Goal: Task Accomplishment & Management: Complete application form

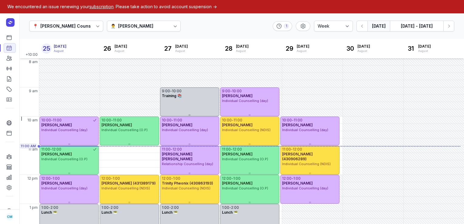
select select "week"
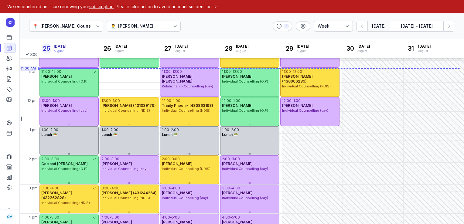
scroll to position [74, 0]
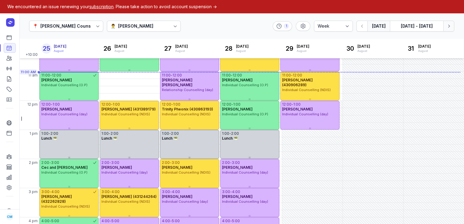
click at [449, 29] on button "Next week" at bounding box center [448, 26] width 11 height 11
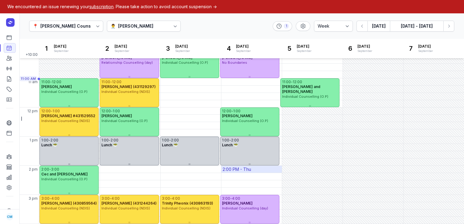
scroll to position [59, 0]
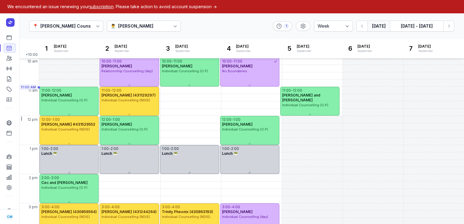
click at [379, 29] on button "[DATE]" at bounding box center [378, 26] width 22 height 11
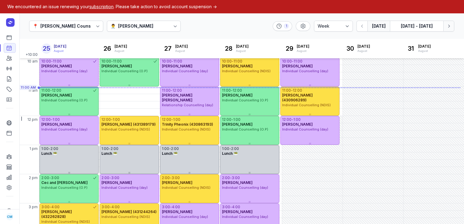
click at [448, 25] on icon "button" at bounding box center [448, 26] width 6 height 6
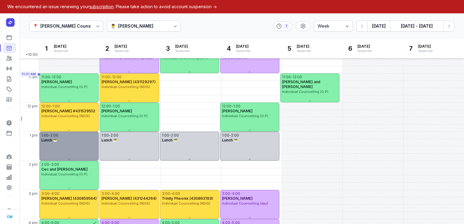
scroll to position [69, 0]
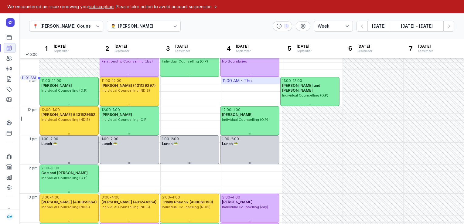
click at [238, 83] on div "11:00 AM - Thu" at bounding box center [236, 81] width 29 height 6
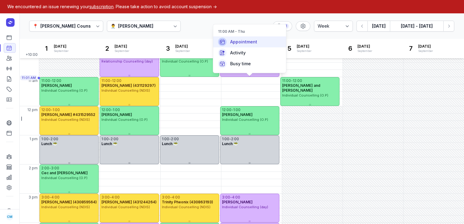
click at [254, 46] on div "Appointment" at bounding box center [249, 41] width 73 height 11
select select
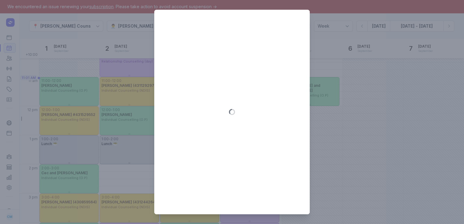
type input "[DATE]"
select select "11:00"
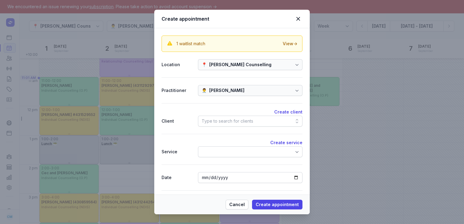
click at [209, 120] on div "Type to search for clients" at bounding box center [227, 120] width 52 height 7
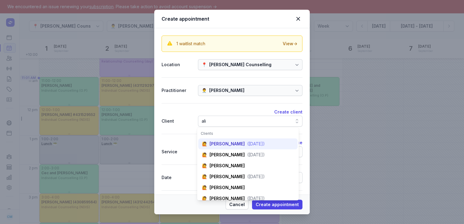
type input "ali"
click at [220, 171] on div "🙋 [PERSON_NAME] ([DATE])" at bounding box center [247, 176] width 99 height 11
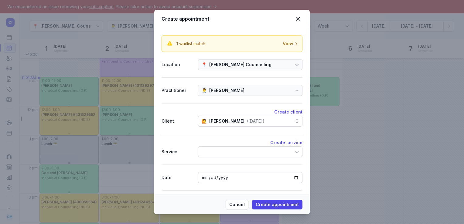
click at [220, 149] on div at bounding box center [250, 151] width 104 height 11
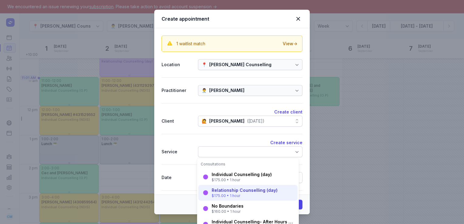
click at [225, 191] on div "Relationship Counselling (day)" at bounding box center [244, 190] width 66 height 6
select select "12:00"
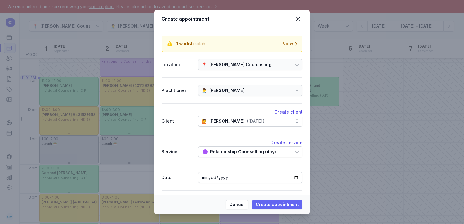
click at [273, 205] on span "Create appointment" at bounding box center [276, 204] width 43 height 7
select select
